Goal: Task Accomplishment & Management: Use online tool/utility

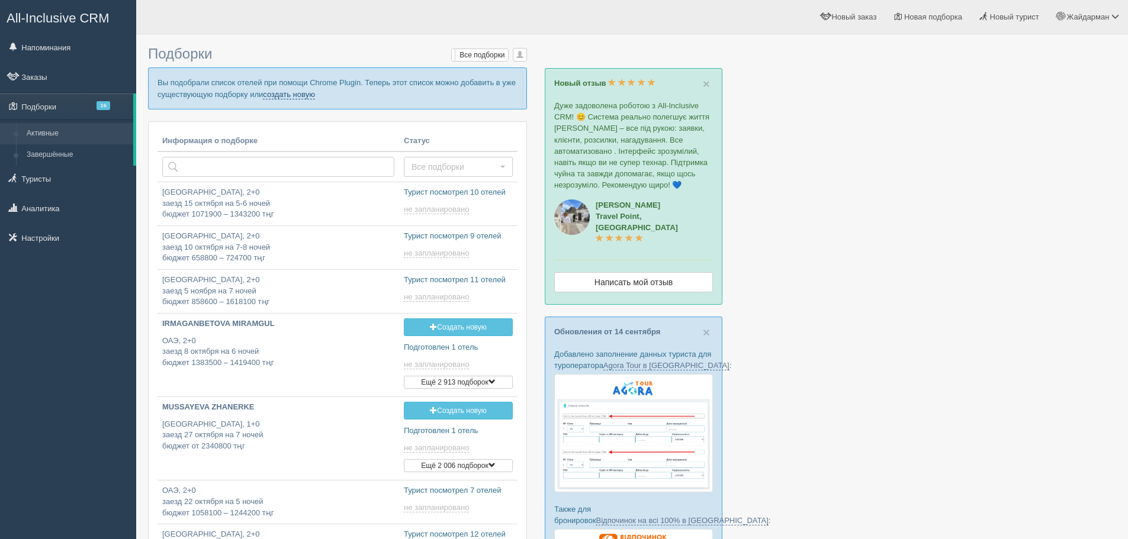
click at [289, 91] on link "создать новую" at bounding box center [289, 94] width 52 height 9
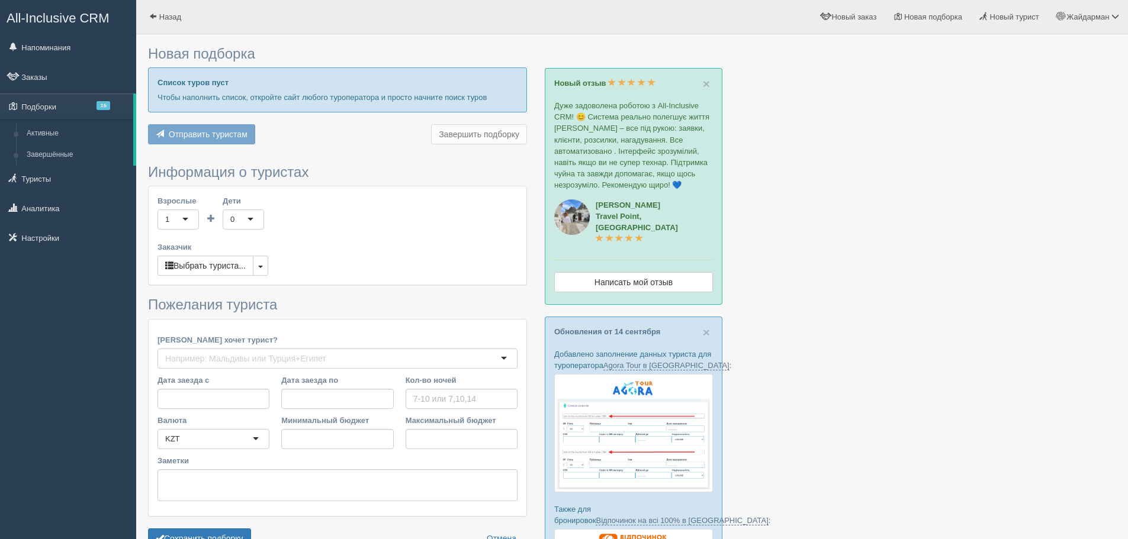
type input "7"
type input "1516300"
type input "2201700"
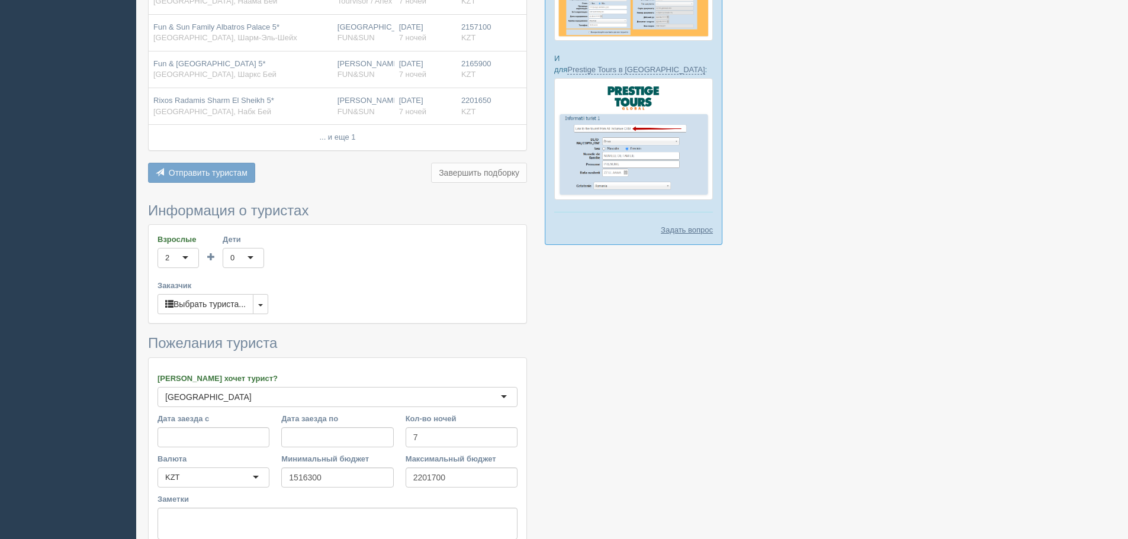
scroll to position [592, 0]
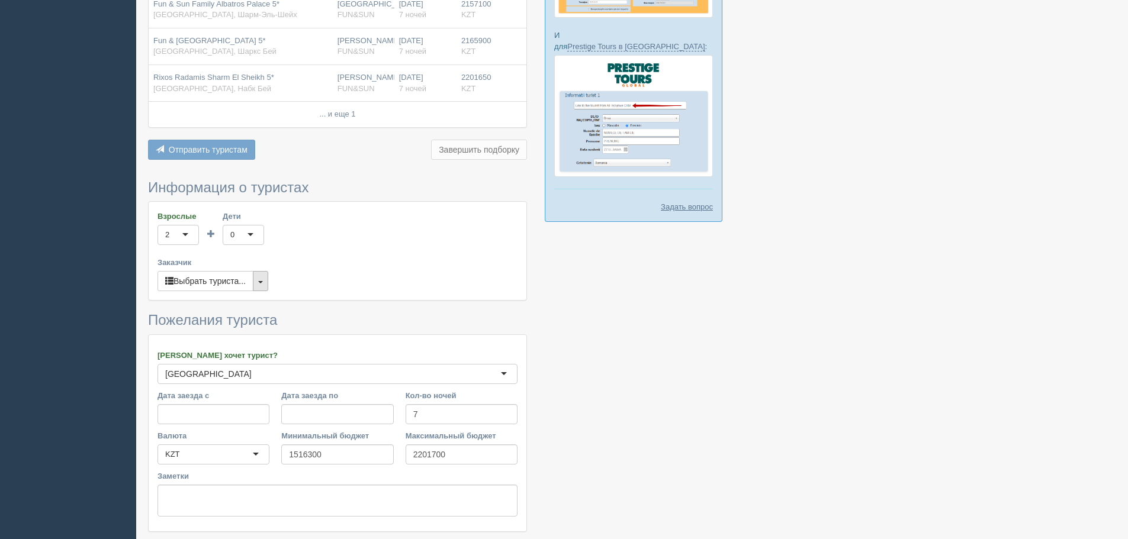
click at [263, 281] on span "button" at bounding box center [260, 282] width 5 height 2
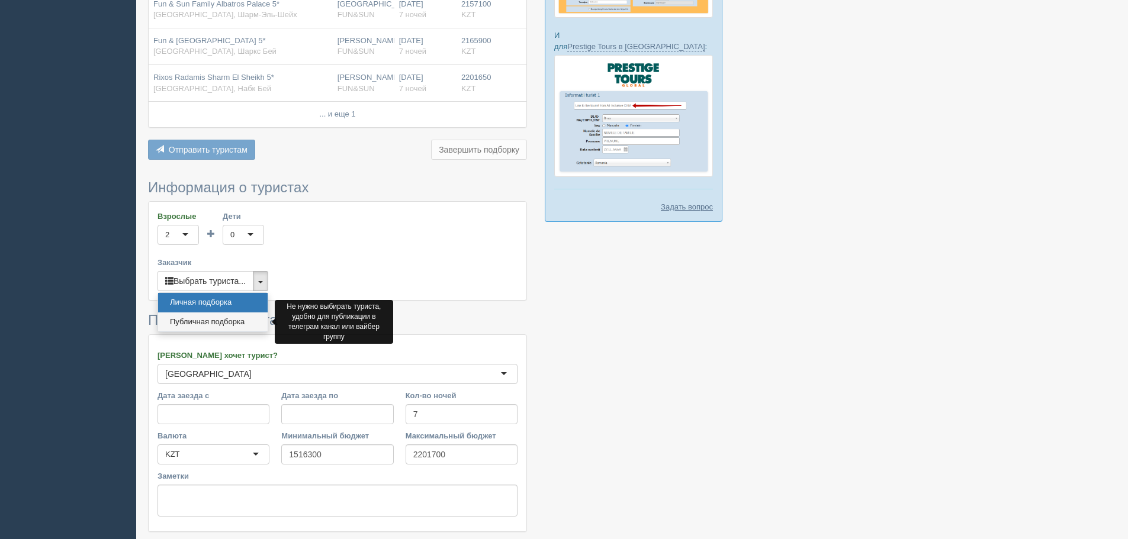
click at [251, 319] on link "Публичная подборка" at bounding box center [213, 323] width 110 height 20
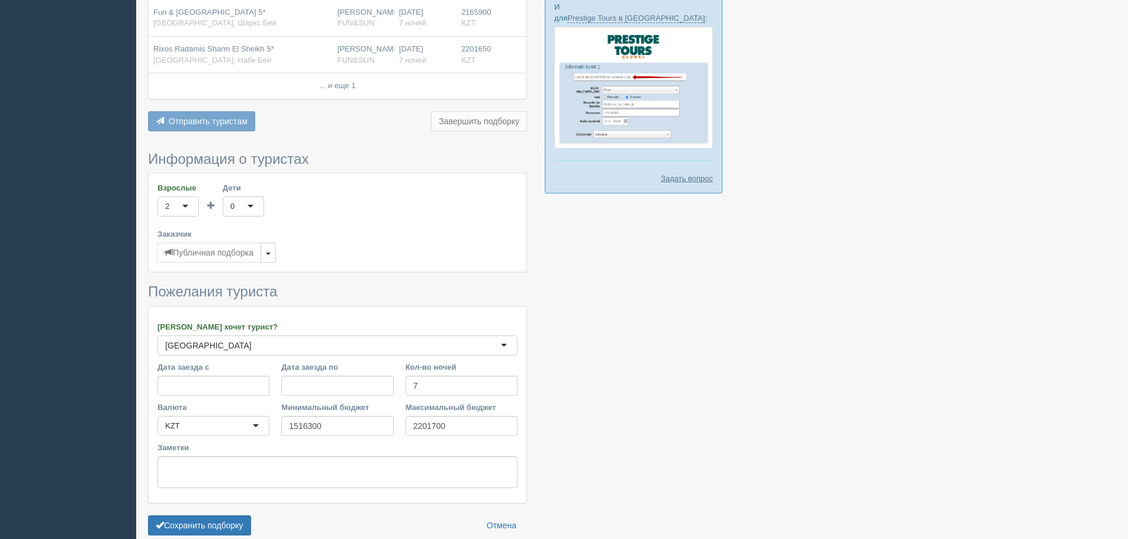
scroll to position [618, 0]
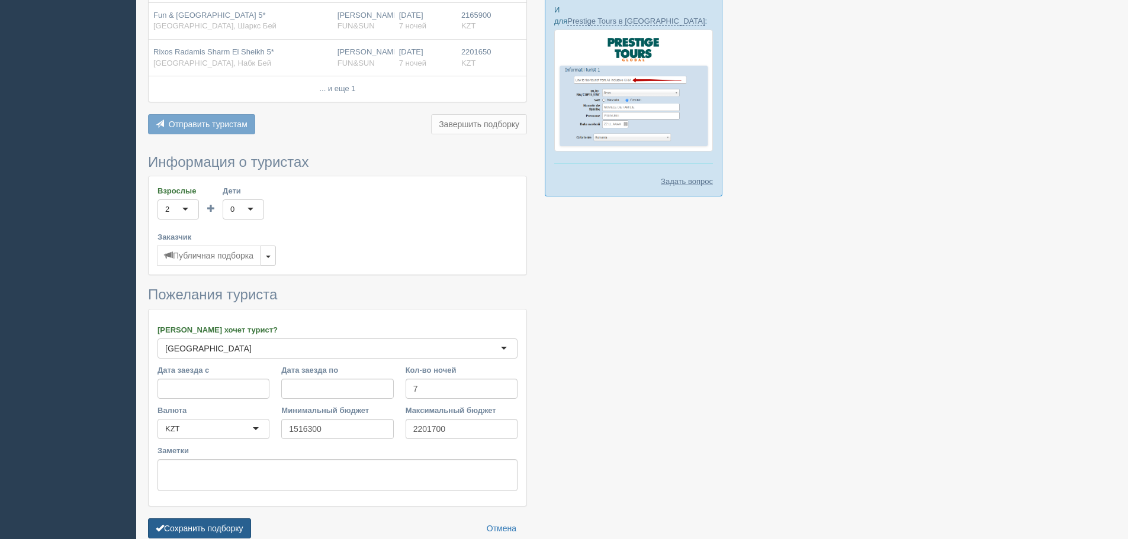
click at [221, 532] on button "Сохранить подборку" at bounding box center [199, 529] width 103 height 20
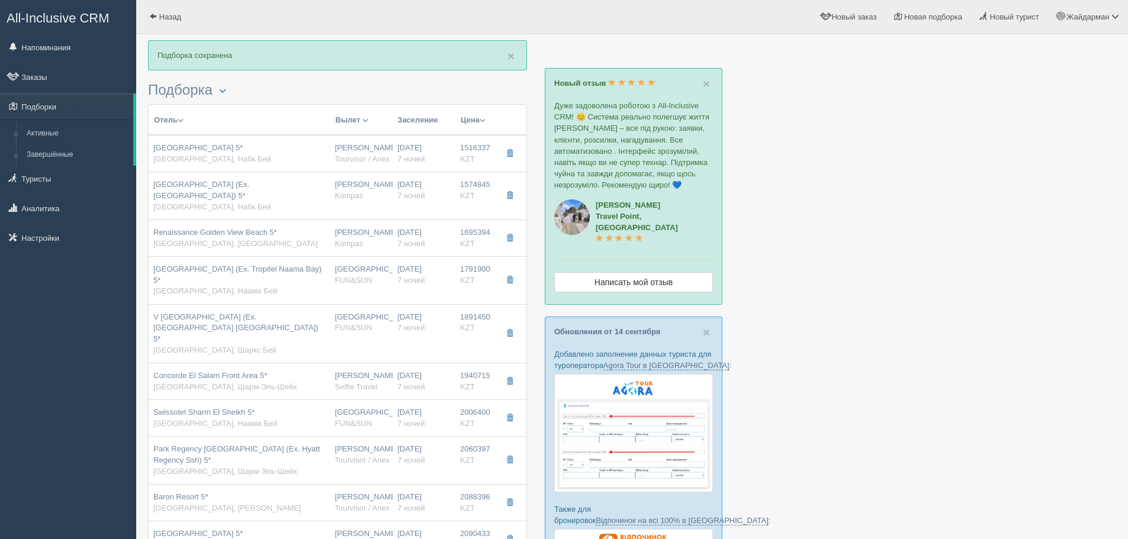
click at [287, 159] on div "[GEOGRAPHIC_DATA] 5* [GEOGRAPHIC_DATA], Набк Бей" at bounding box center [239, 154] width 172 height 22
type input "[GEOGRAPHIC_DATA] 5*"
type input "[URL][DOMAIN_NAME]"
type input "[GEOGRAPHIC_DATA]"
type input "Набк Бей"
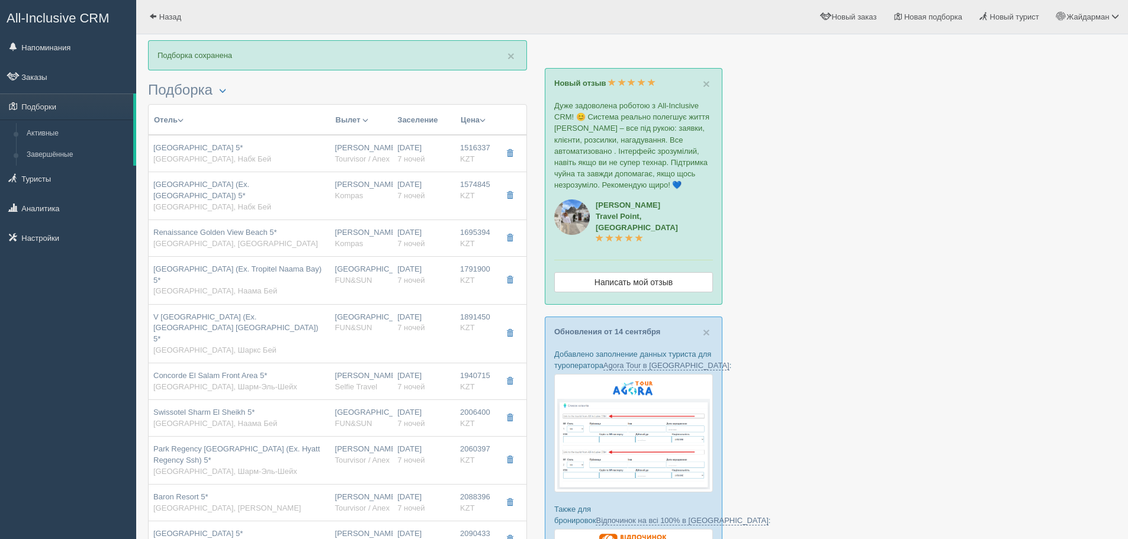
type input "1516337.00"
type input "[PERSON_NAME]"
type input "Шарм-эль-Шейх SSH"
type input "12:10"
type input "15:40"
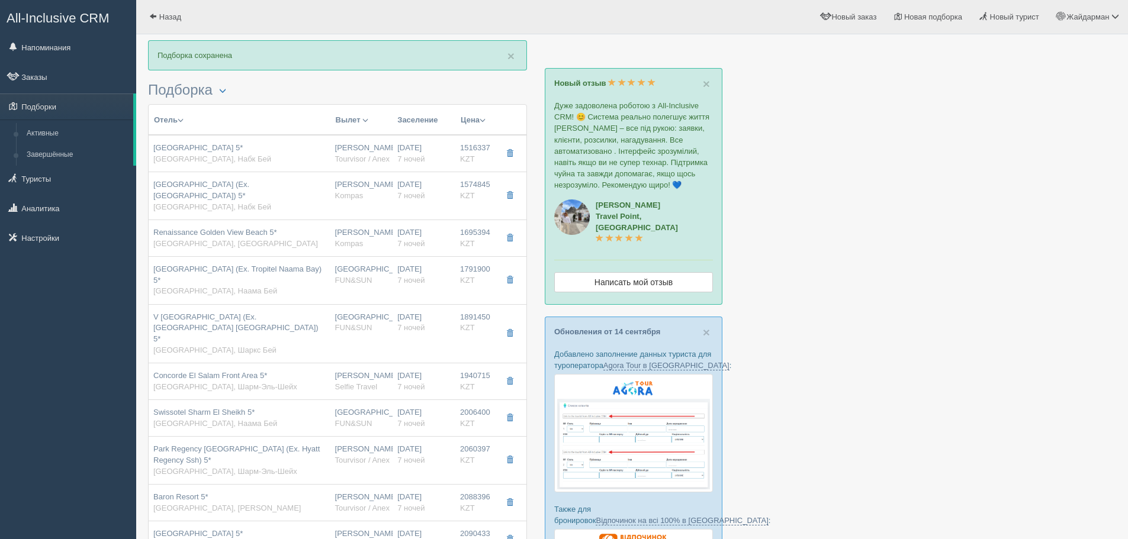
type input "4S"
type input "02:10"
type input "11:10"
type input "7"
type input "deluxe garden/pool view"
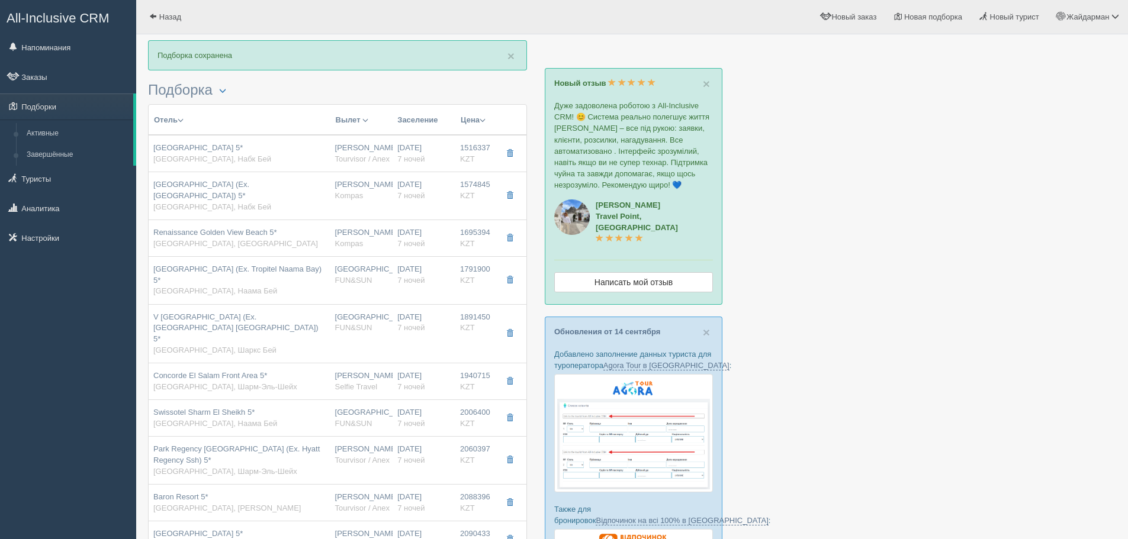
type input "AI - Все Включено"
type input "Tourvisor / Anex"
type input "[URL][DOMAIN_NAME]"
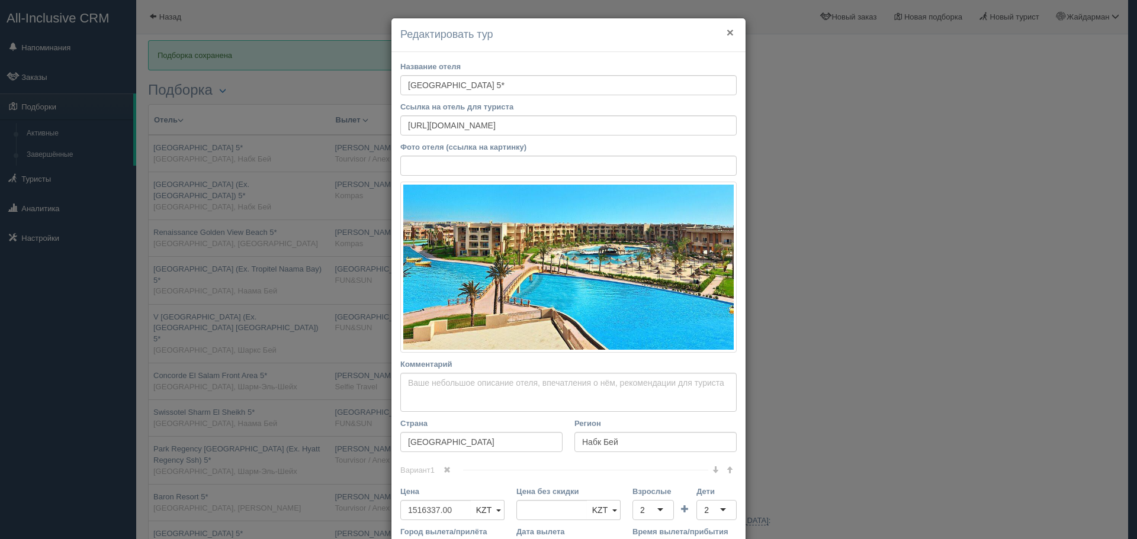
click at [727, 32] on button "×" at bounding box center [730, 32] width 7 height 12
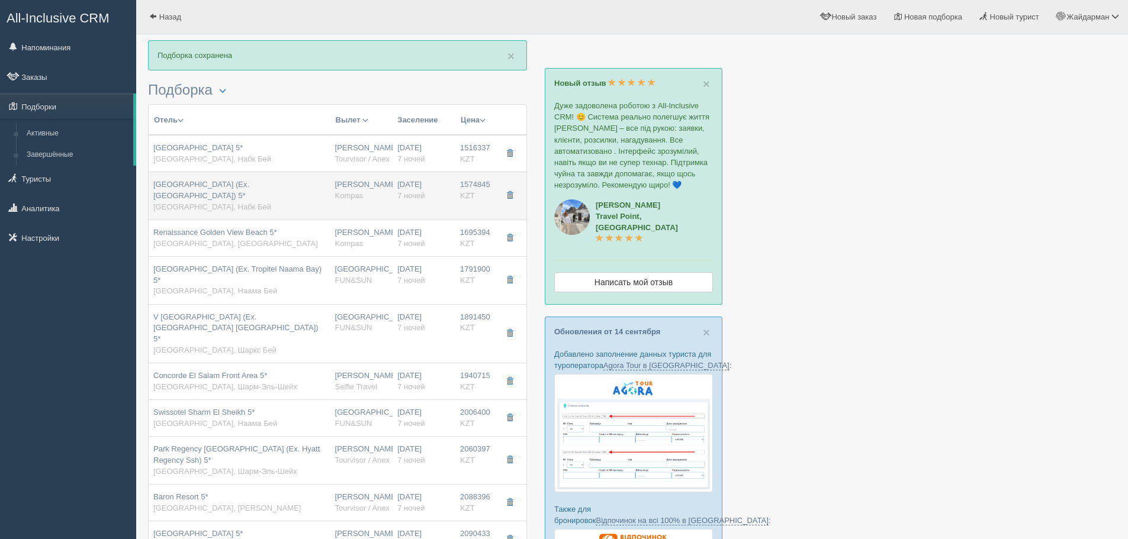
click at [396, 200] on td "[DATE] 7 ночей" at bounding box center [424, 196] width 63 height 48
type input "[GEOGRAPHIC_DATA] (Ex. [GEOGRAPHIC_DATA]) 5*"
type input "[URL][DOMAIN_NAME]"
type input "1574845.00"
type input "11:30"
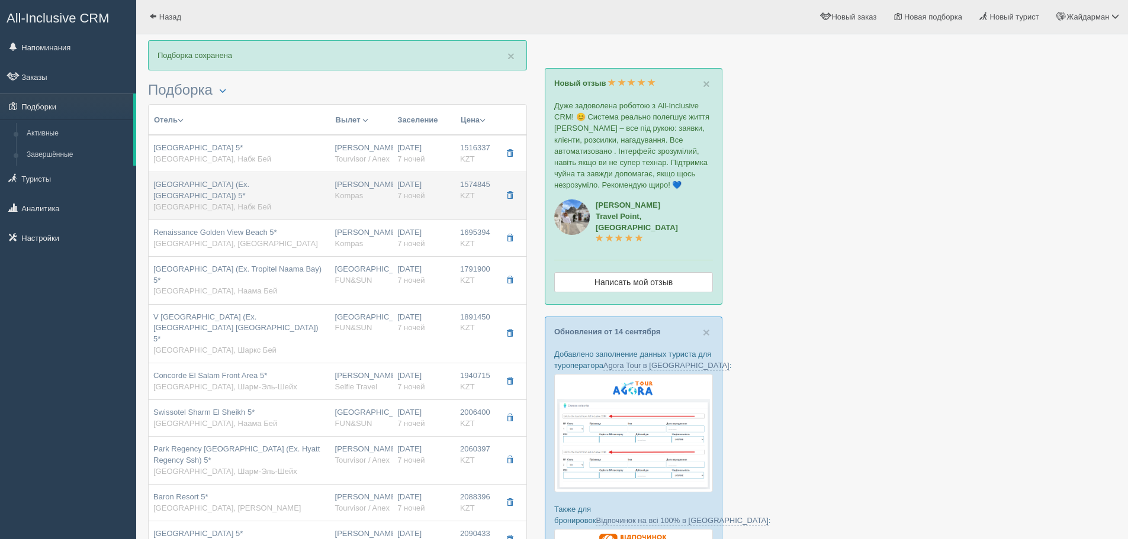
type input "14:45"
type input "Air Cairo"
type input "01:50"
type input "10:30"
type input "standard"
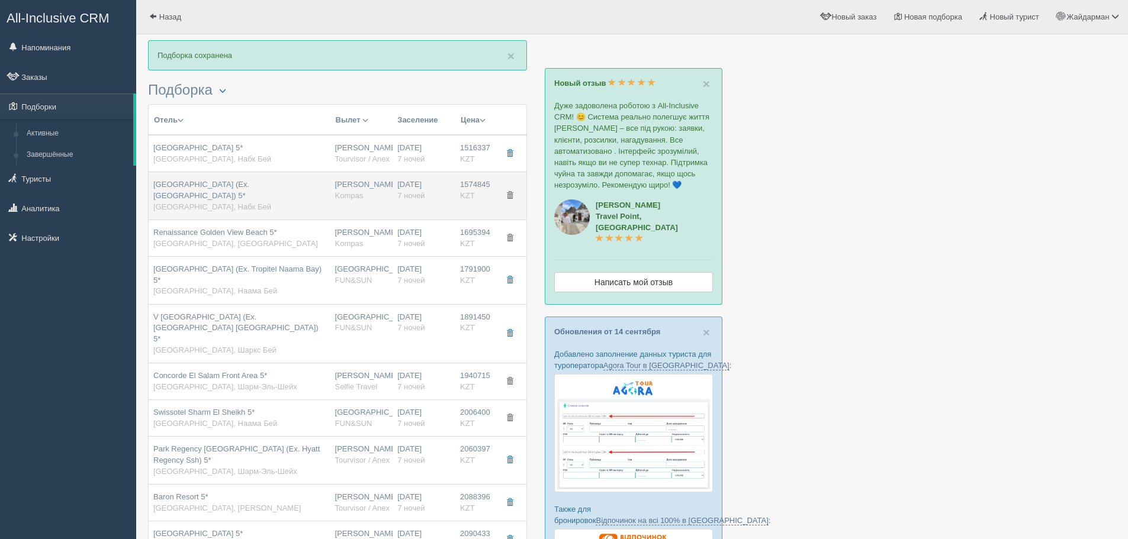
type input "Kompas"
type input "[URL][DOMAIN_NAME]"
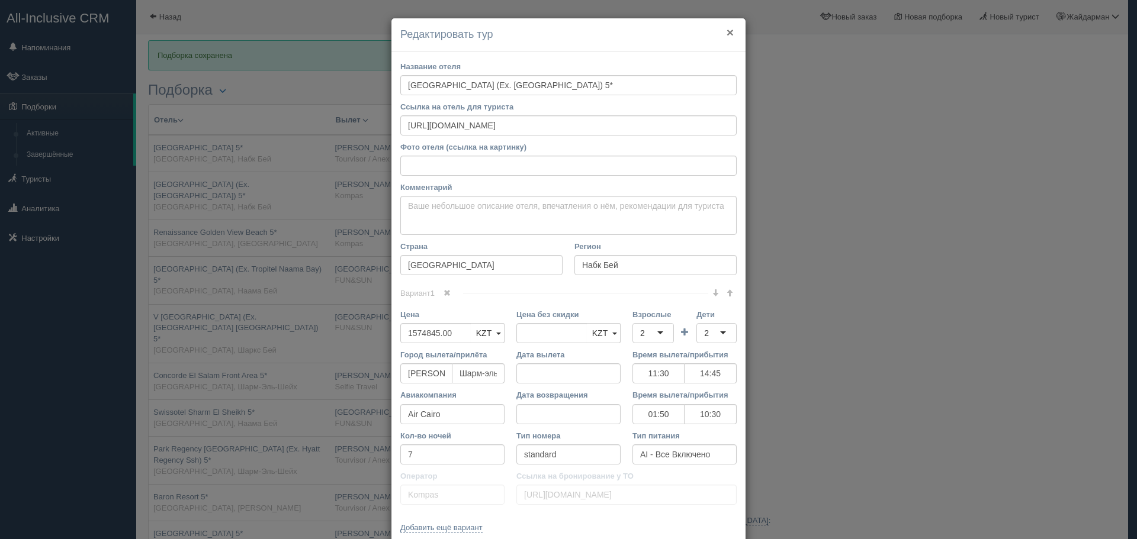
click at [728, 31] on button "×" at bounding box center [730, 32] width 7 height 12
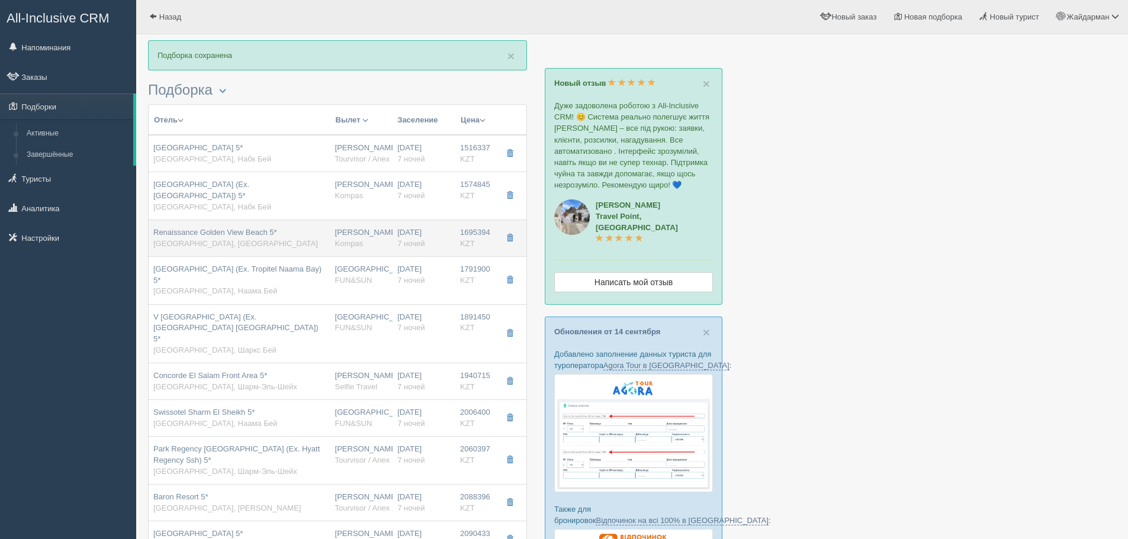
click at [379, 233] on div "[PERSON_NAME] Kompas" at bounding box center [361, 238] width 53 height 22
type input "Renaissance Golden View Beach 5*"
type input "[URL][DOMAIN_NAME]"
type input "Хадаба"
type input "1695394.00"
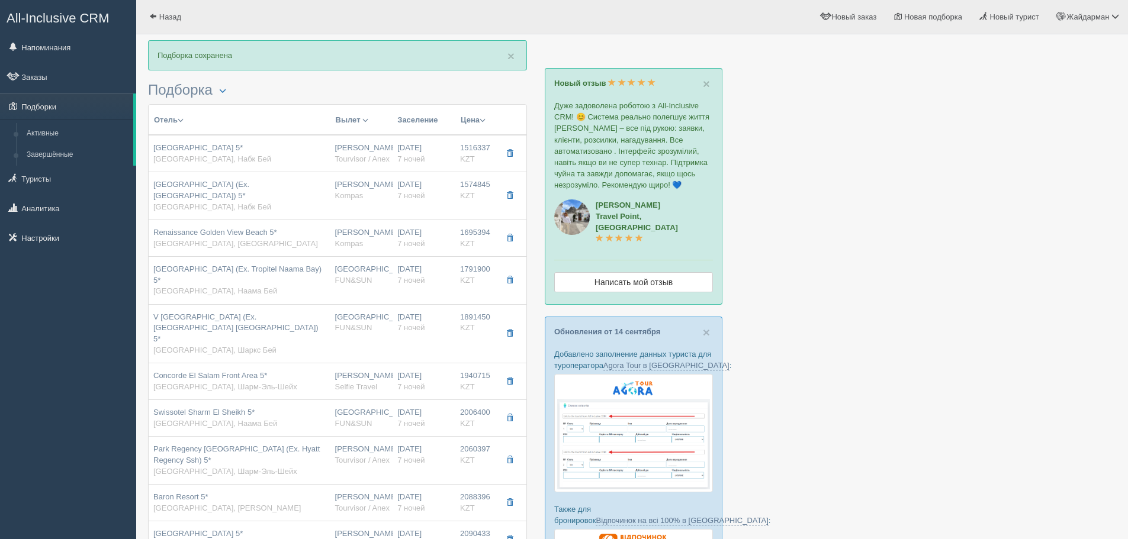
type input "11:30"
type input "14:45"
type input "01:50"
type input "10:30"
type input "[URL][DOMAIN_NAME]"
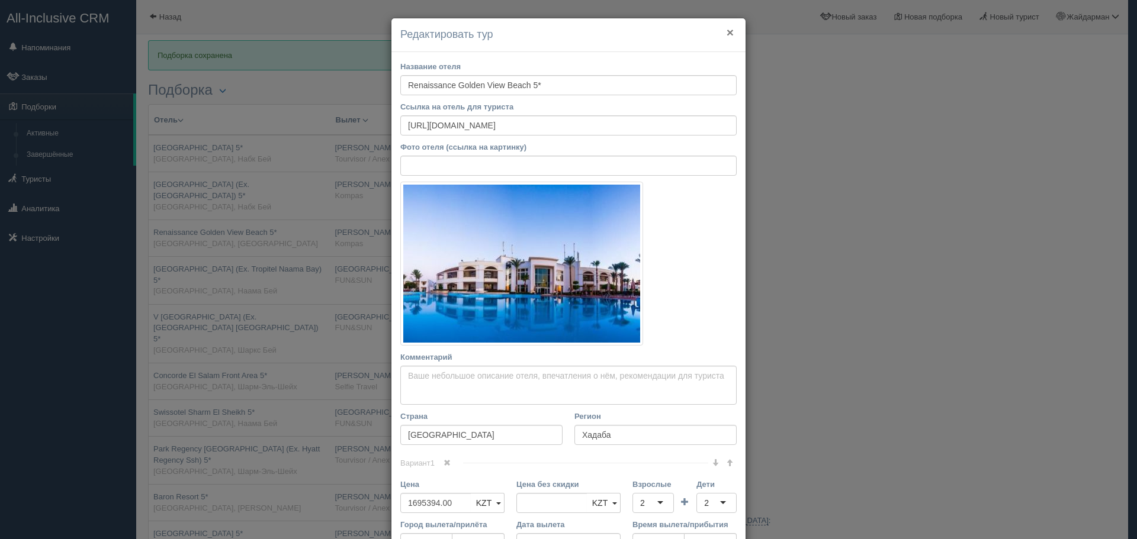
click at [727, 32] on button "×" at bounding box center [730, 32] width 7 height 12
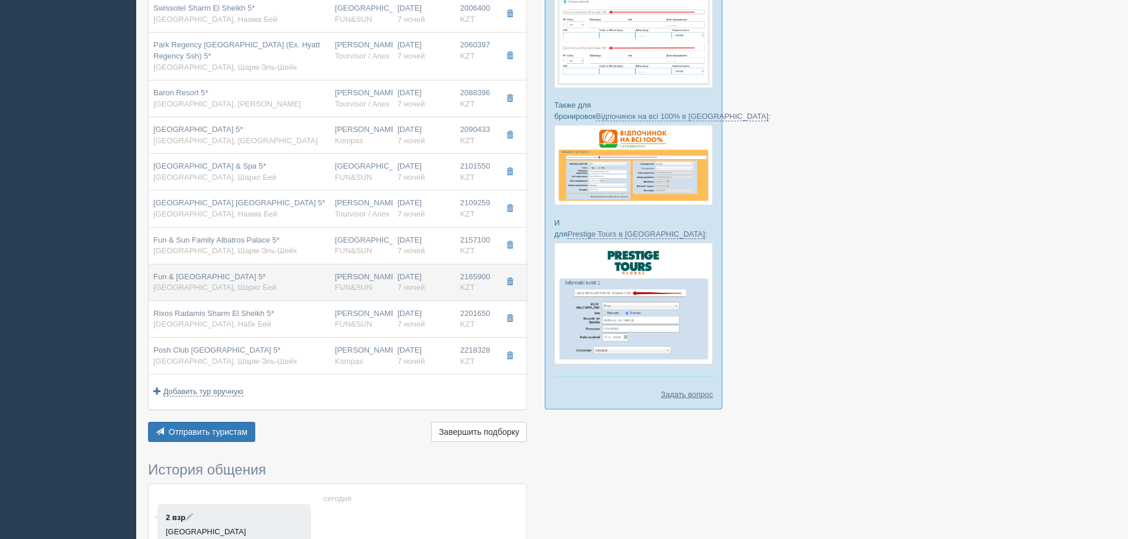
scroll to position [414, 0]
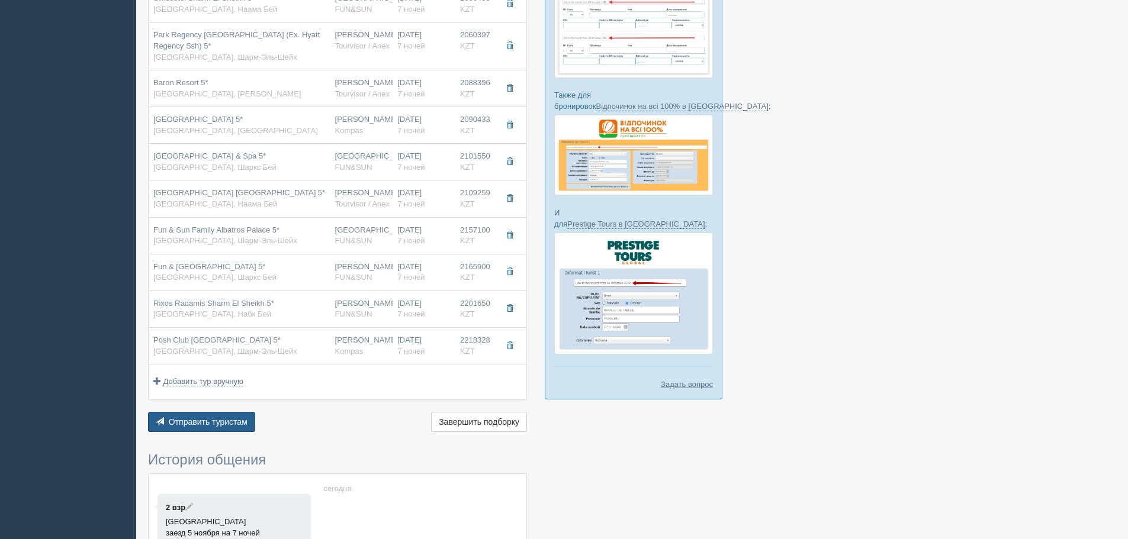
click at [216, 423] on span "Отправить туристам" at bounding box center [208, 421] width 79 height 9
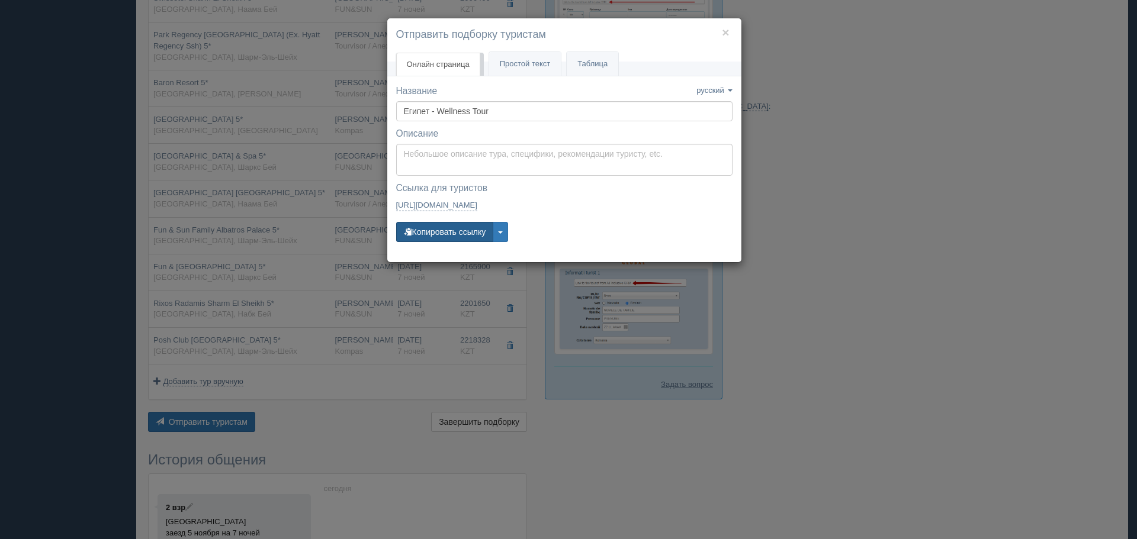
click at [461, 232] on button "Копировать ссылку" at bounding box center [445, 232] width 98 height 20
click at [478, 204] on link "[URL][DOMAIN_NAME] [URL][DOMAIN_NAME]" at bounding box center [437, 206] width 82 height 12
click at [721, 33] on h4 "Отправить подборку туристам" at bounding box center [564, 34] width 336 height 15
click at [727, 27] on button "×" at bounding box center [725, 32] width 7 height 12
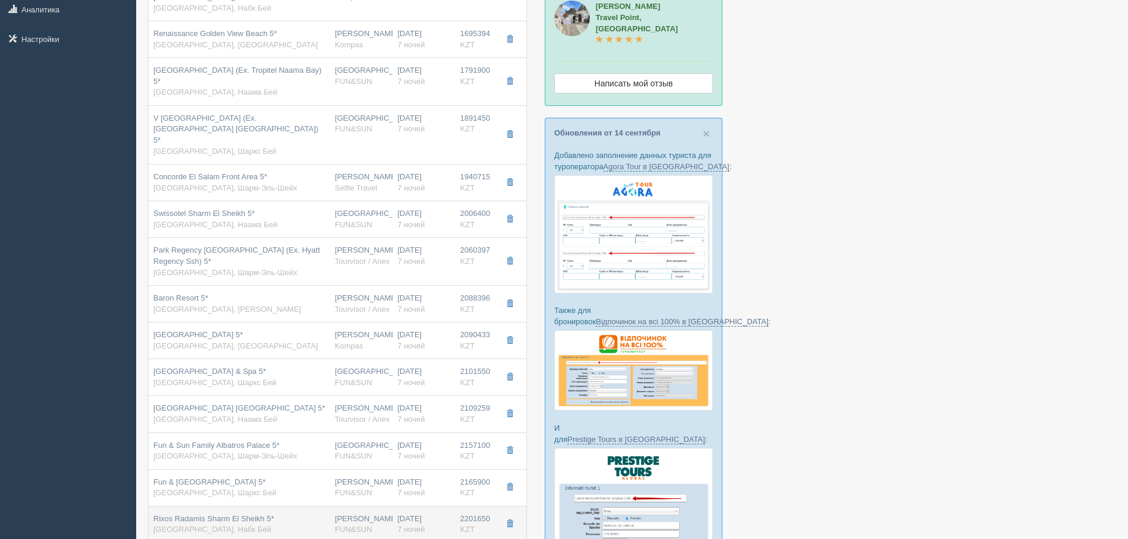
scroll to position [178, 0]
